Goal: Check status: Check status

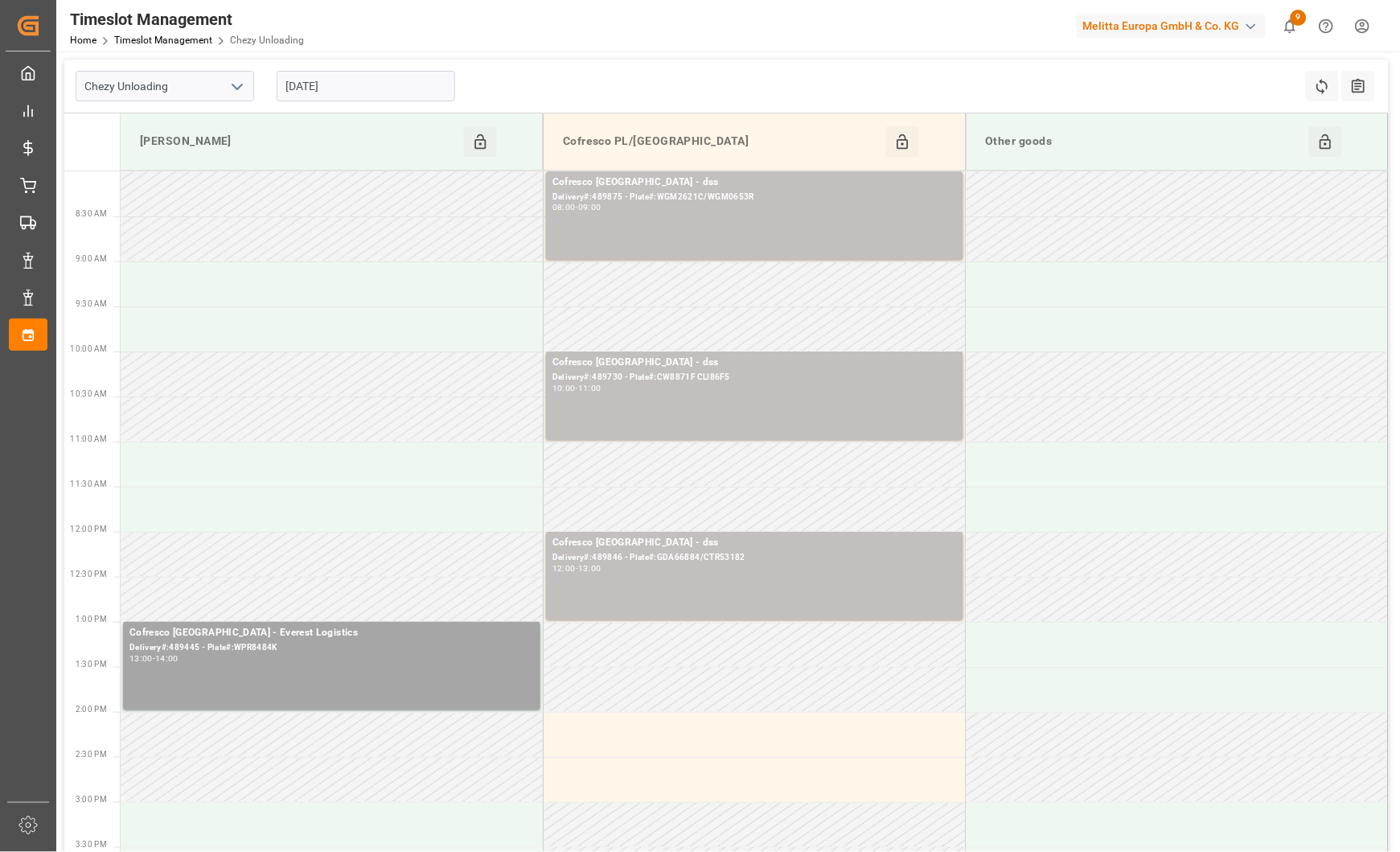
click at [342, 87] on input "[DATE]" at bounding box center [365, 86] width 178 height 30
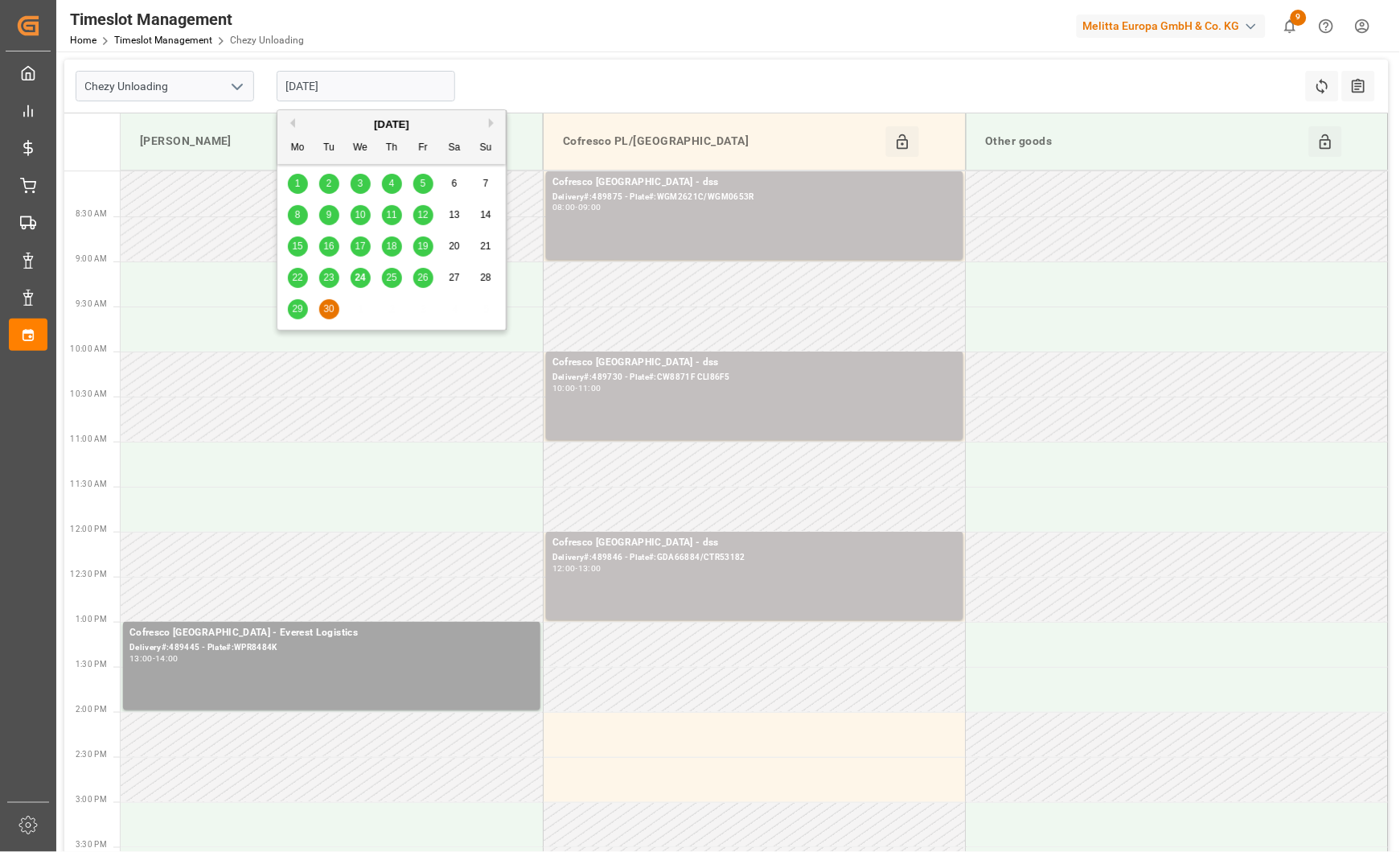
click at [361, 271] on span "24" at bounding box center [359, 277] width 11 height 11
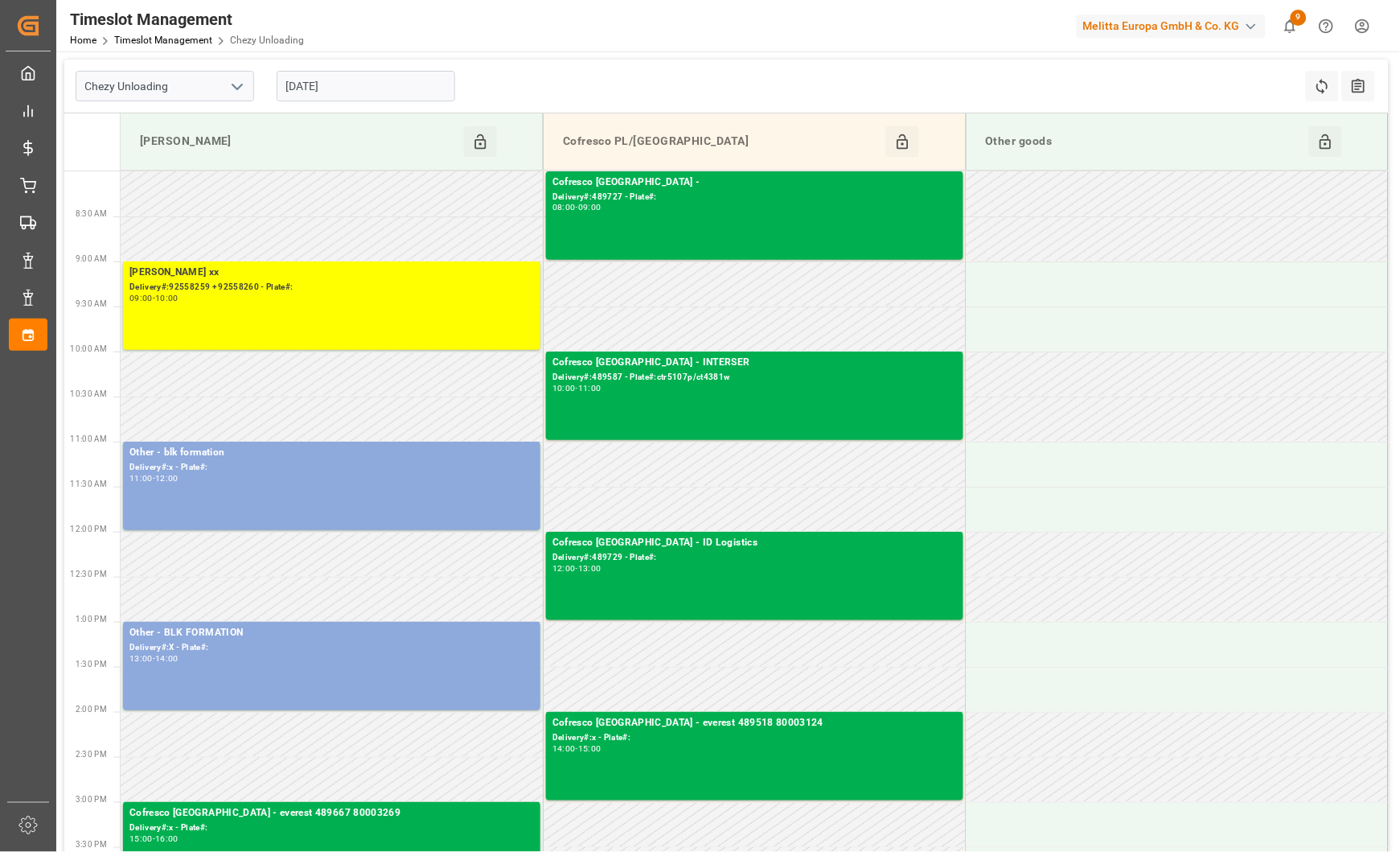
click at [384, 90] on input "[DATE]" at bounding box center [365, 86] width 178 height 30
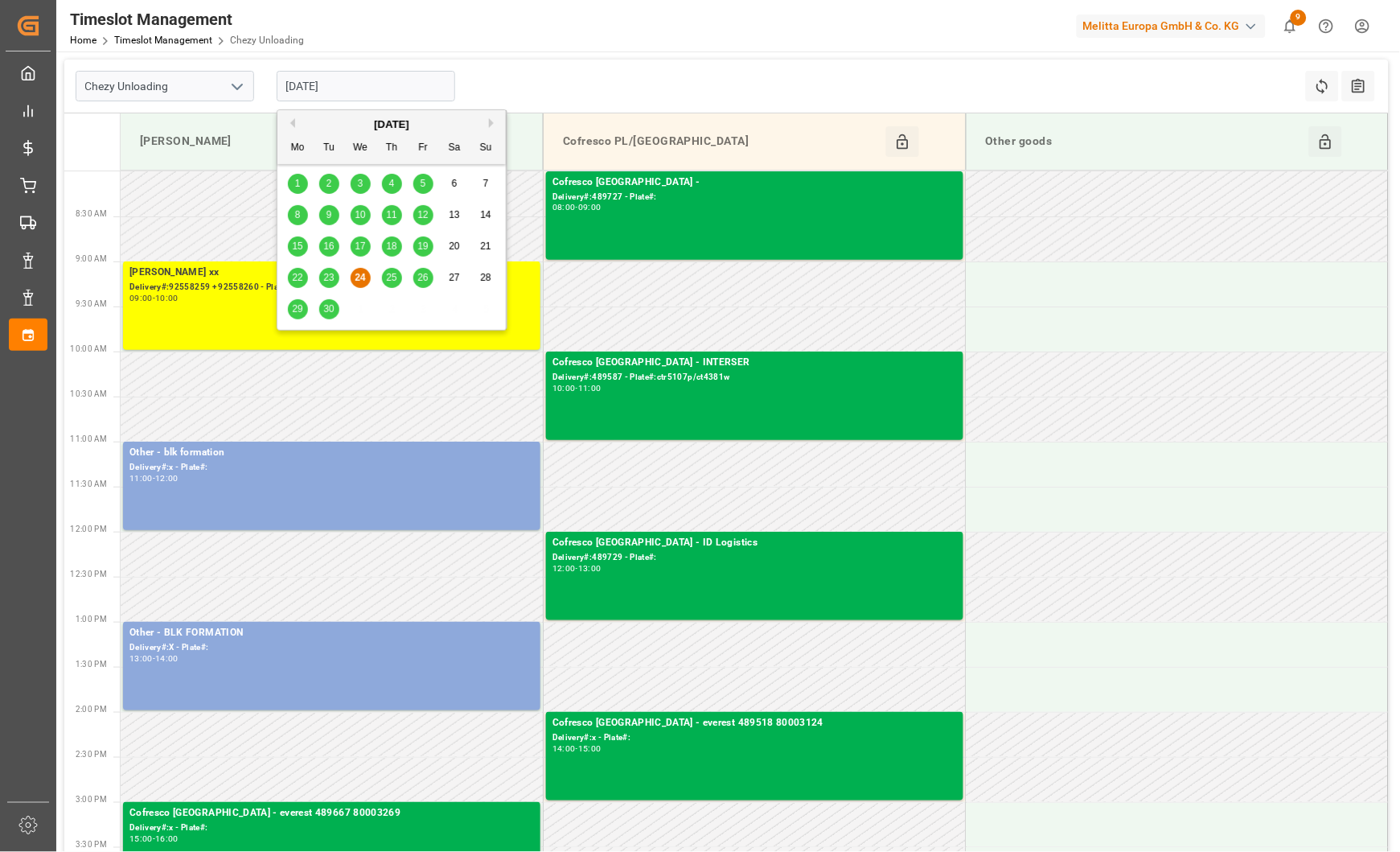
click at [390, 280] on span "25" at bounding box center [391, 277] width 11 height 11
type input "[DATE]"
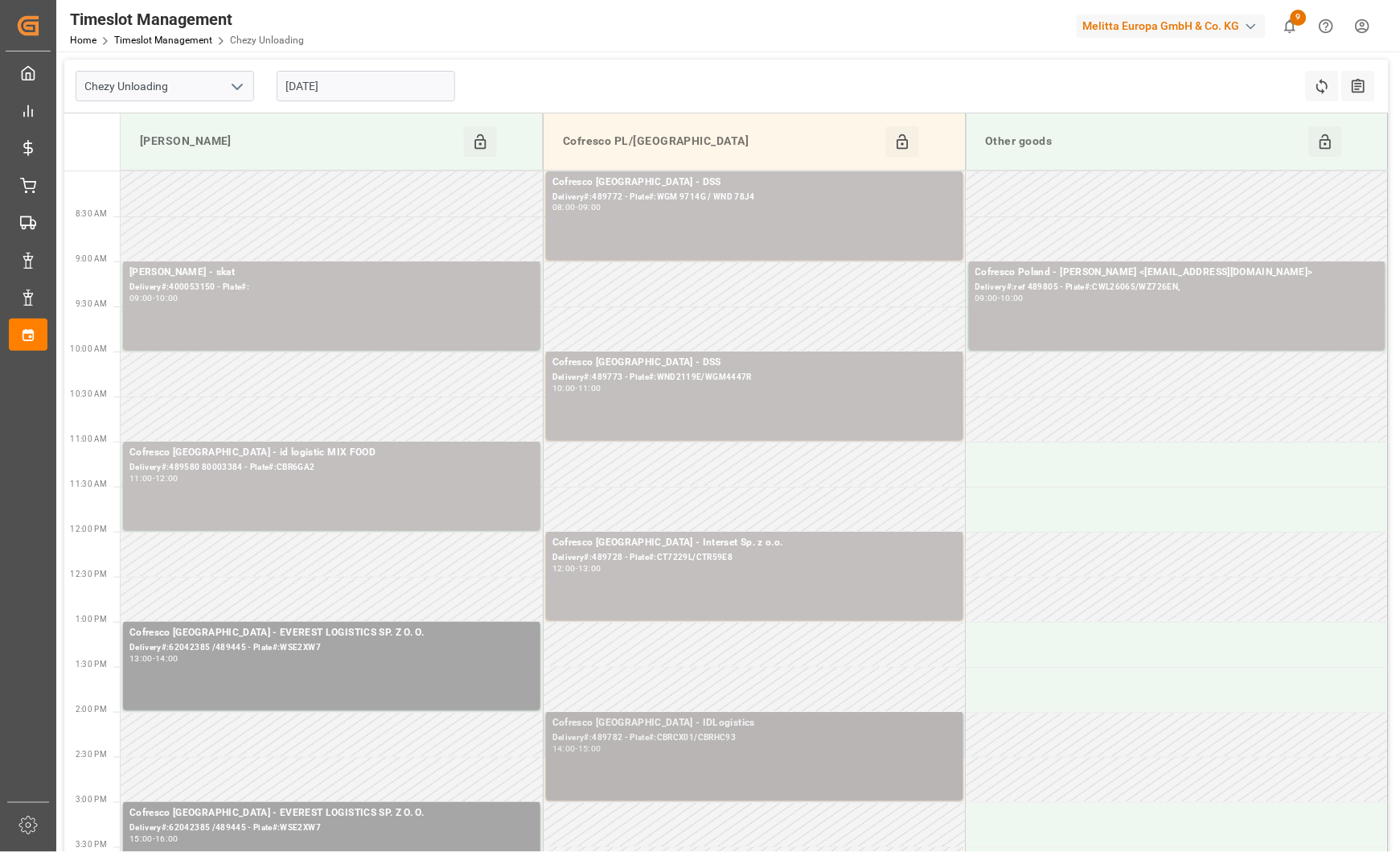
click at [764, 757] on div "Cofresco [GEOGRAPHIC_DATA] - IDLogistics Delivery#:489782 - Plate#:CBRCX01/CBRH…" at bounding box center [755, 756] width 404 height 82
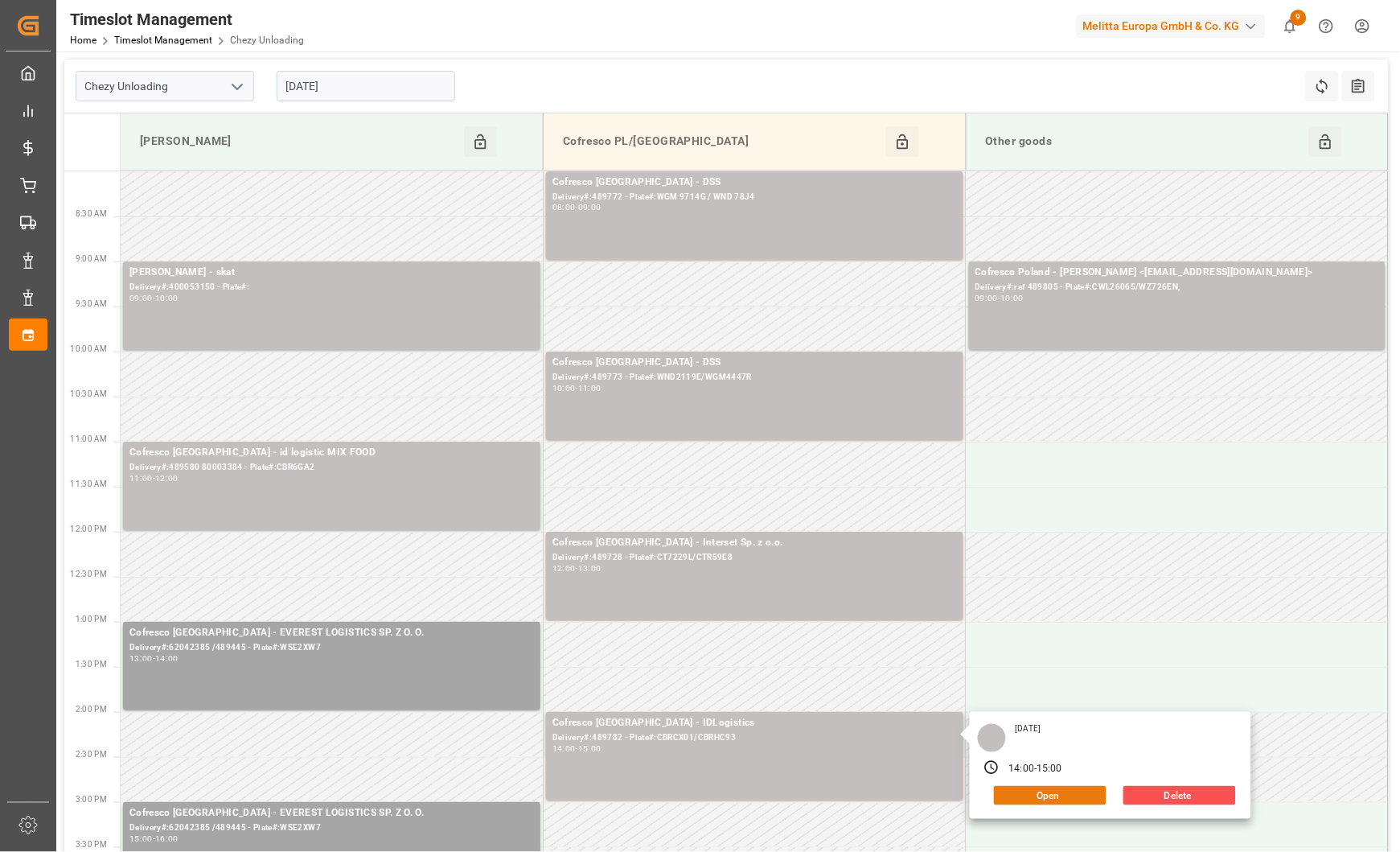
click at [1036, 792] on button "Open" at bounding box center [1050, 796] width 112 height 20
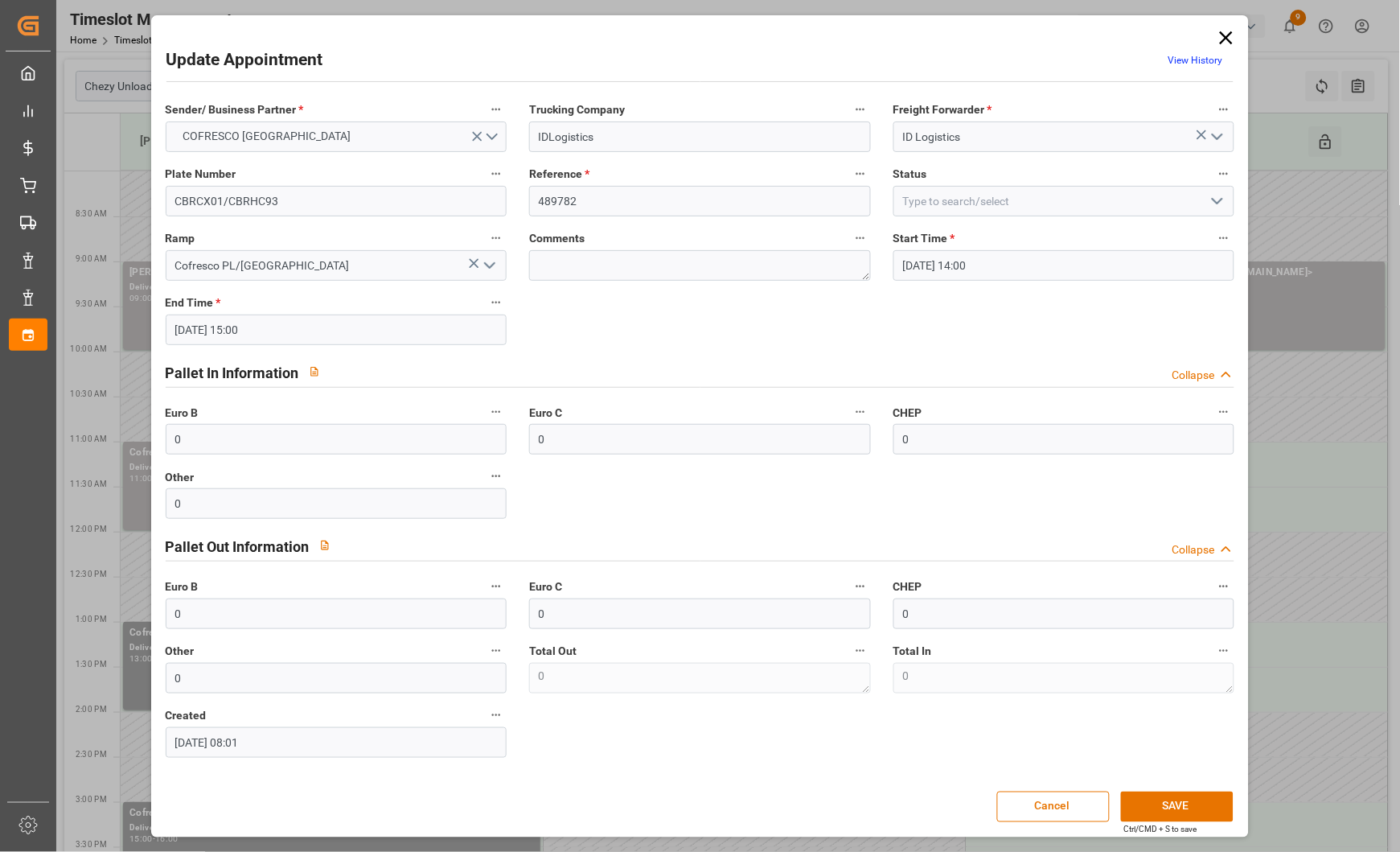
click at [1207, 59] on link "View History" at bounding box center [1195, 60] width 55 height 11
